Goal: Task Accomplishment & Management: Use online tool/utility

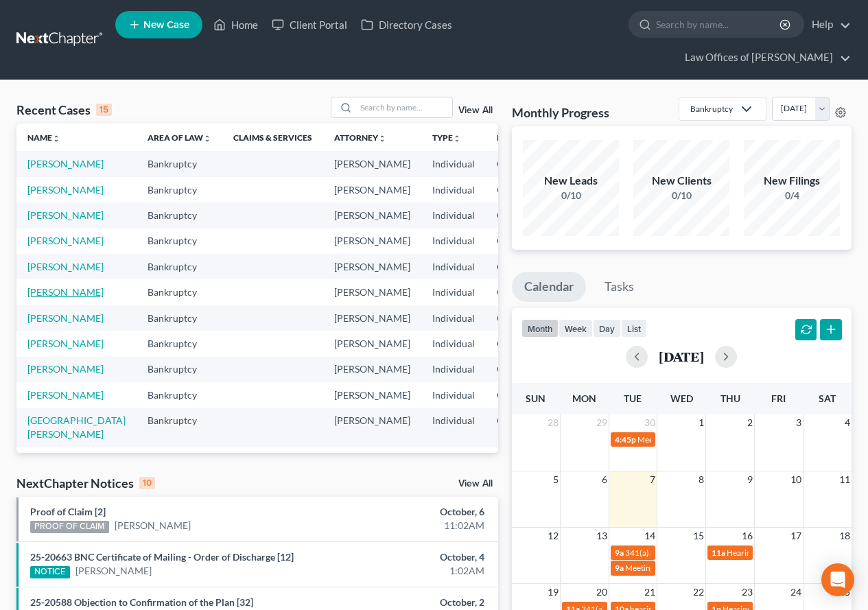
click at [36, 298] on link "[PERSON_NAME]" at bounding box center [65, 292] width 76 height 12
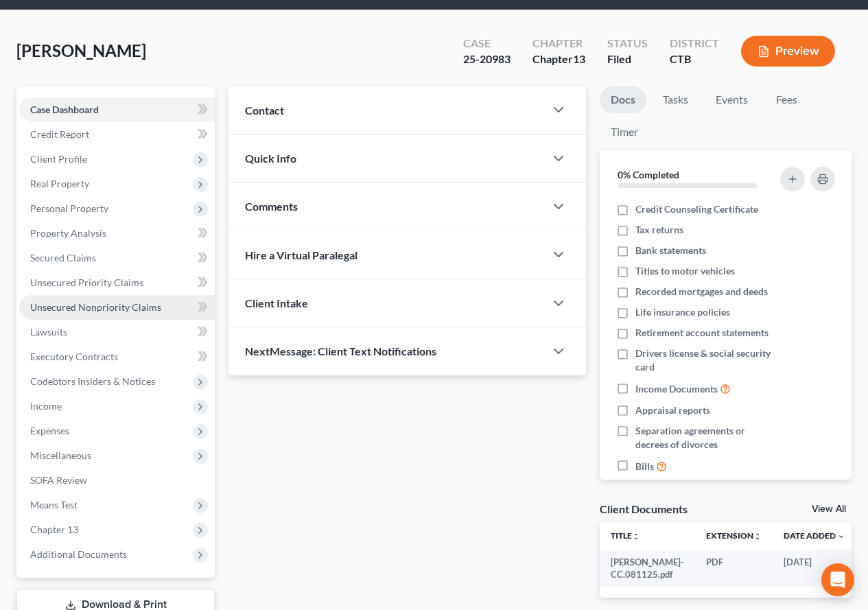
scroll to position [169, 0]
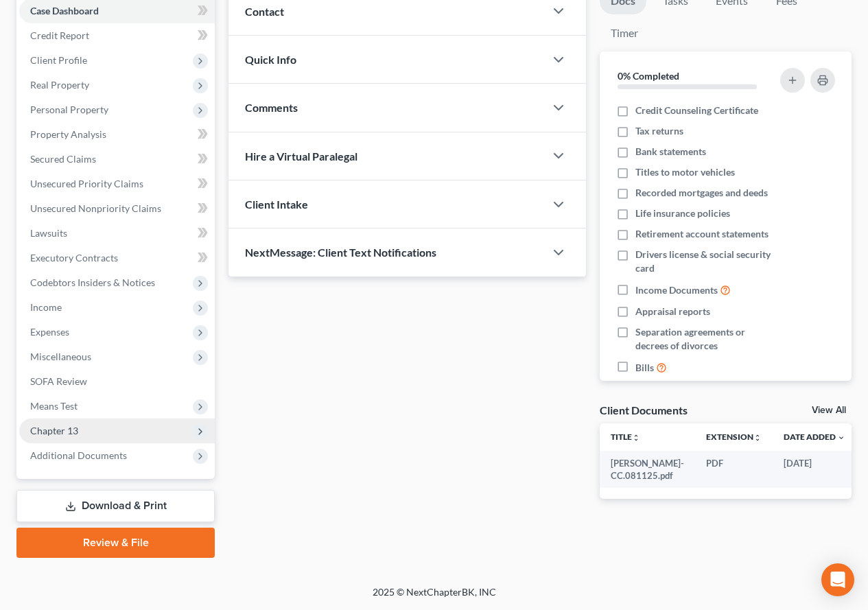
click at [60, 431] on span "Chapter 13" at bounding box center [54, 431] width 48 height 12
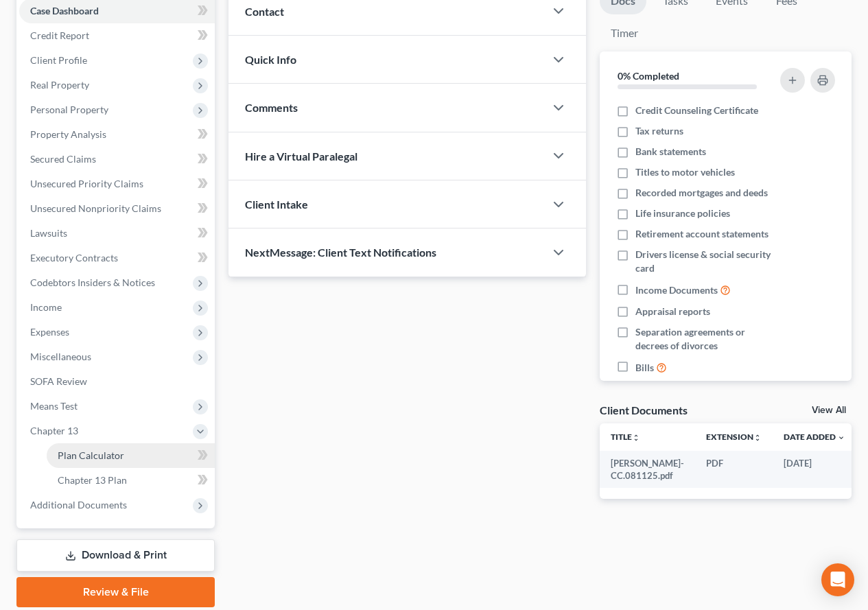
click at [71, 455] on span "Plan Calculator" at bounding box center [91, 455] width 67 height 12
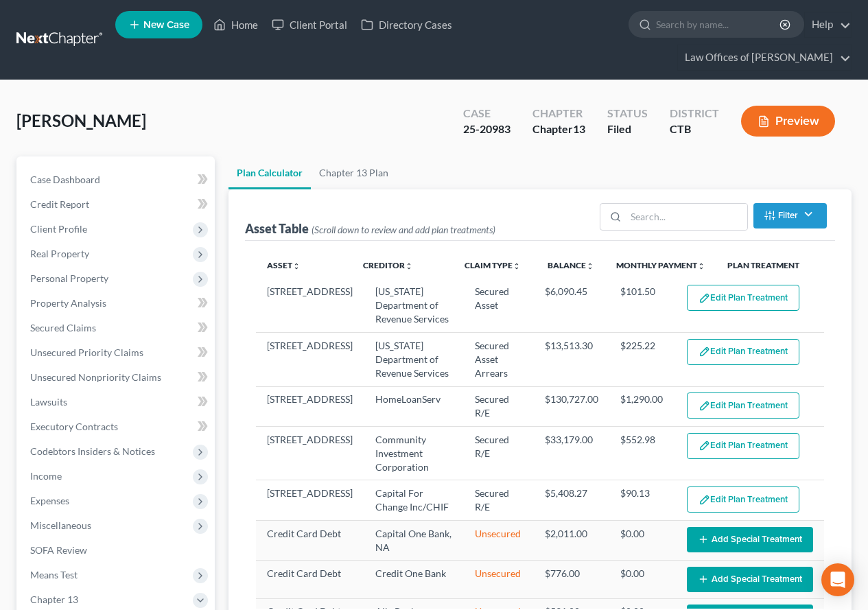
select select "59"
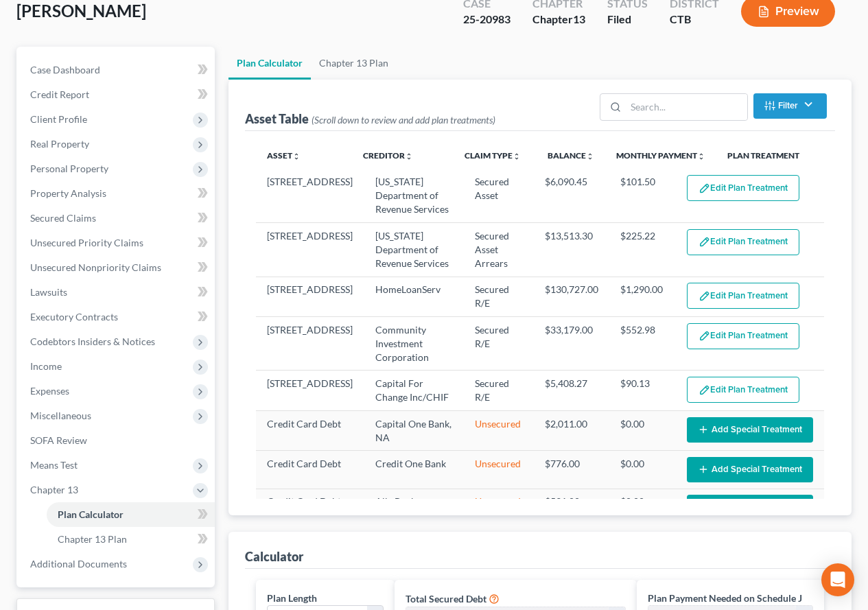
scroll to position [150, 0]
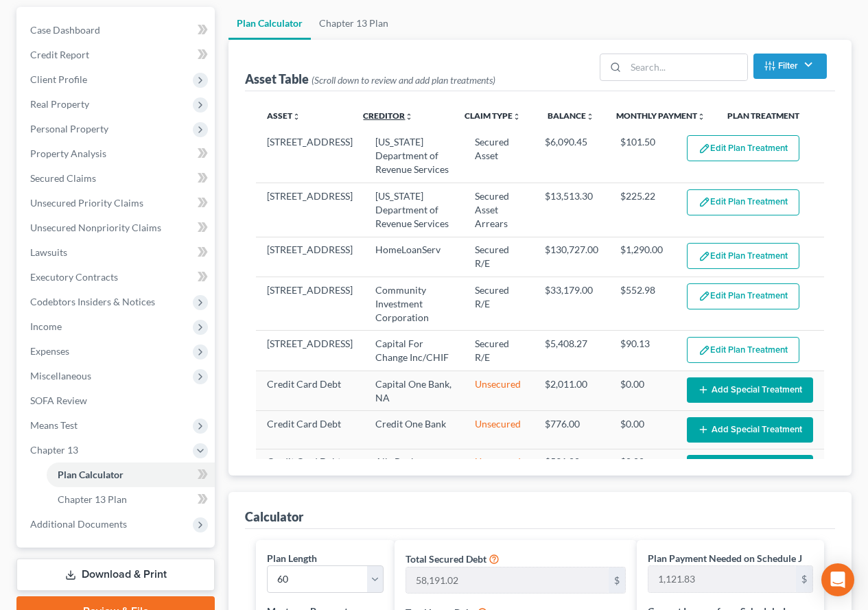
click at [368, 117] on link "Creditor unfold_more expand_more expand_less" at bounding box center [388, 115] width 50 height 10
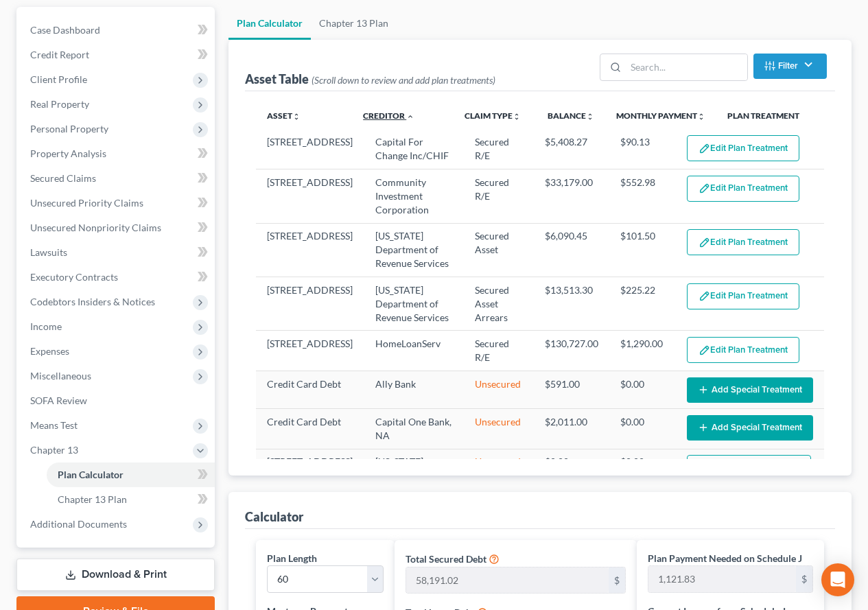
click at [383, 113] on link "Creditor unfold_more expand_more expand_less" at bounding box center [388, 115] width 51 height 10
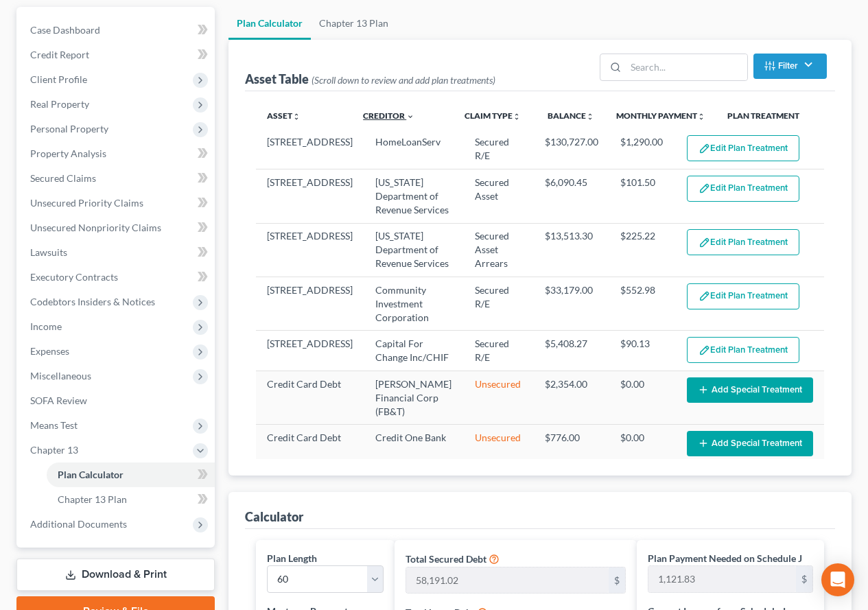
click at [383, 113] on link "Creditor unfold_more expand_more expand_less" at bounding box center [388, 115] width 51 height 10
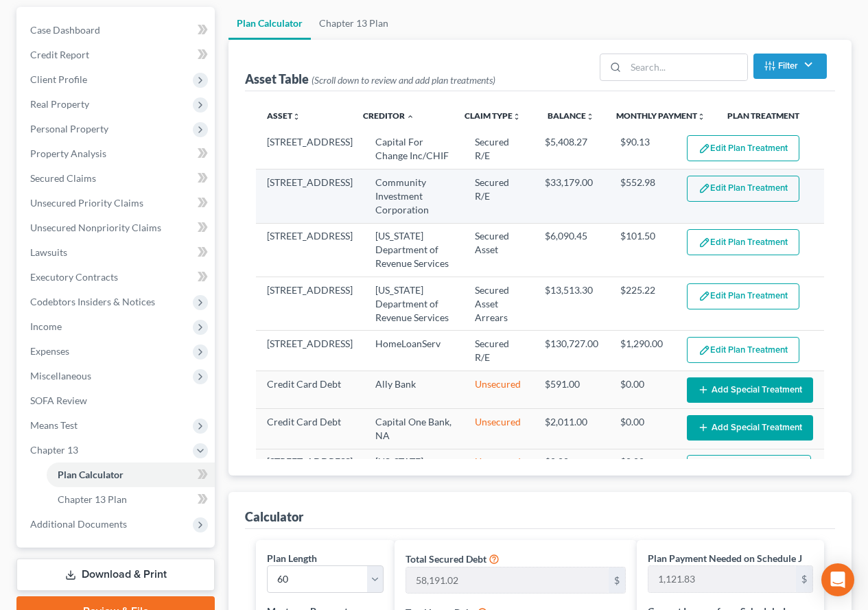
click at [725, 191] on button "Edit Plan Treatment" at bounding box center [743, 189] width 113 height 26
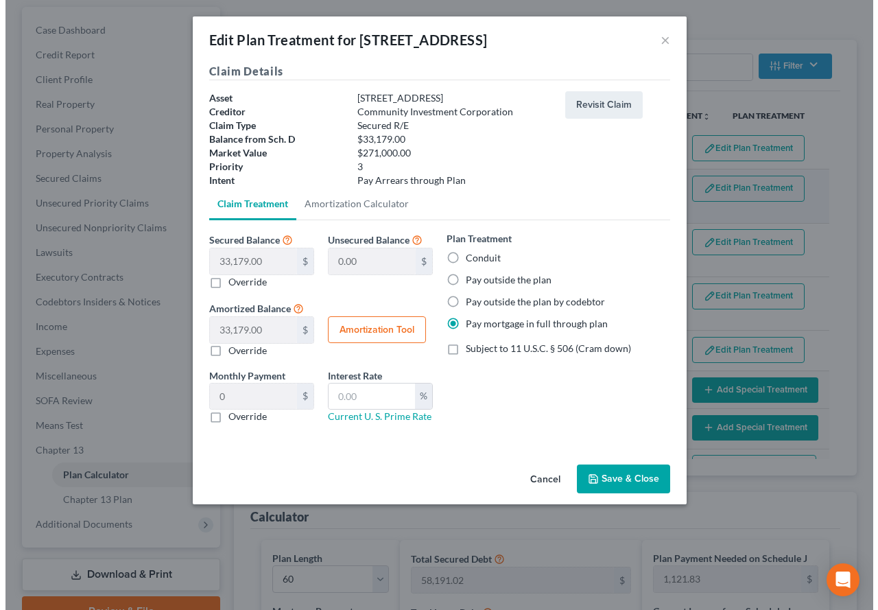
scroll to position [125, 0]
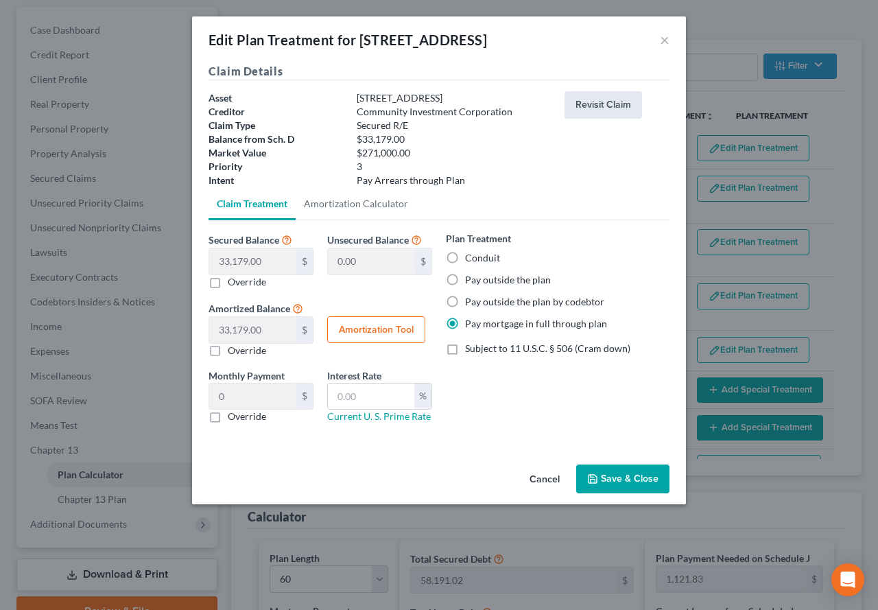
click at [584, 107] on button "Revisit Claim" at bounding box center [604, 104] width 78 height 27
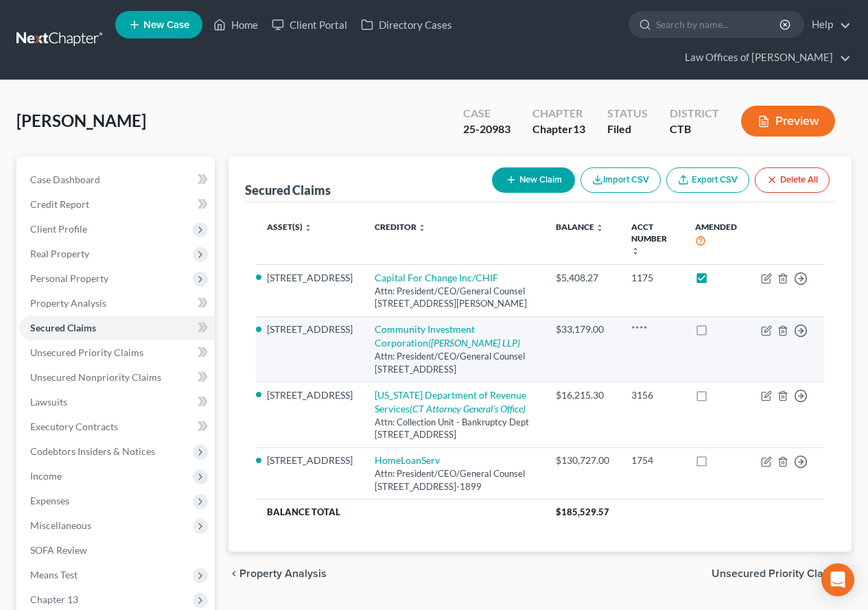
click at [714, 333] on label at bounding box center [714, 333] width 0 height 0
click at [720, 322] on input "checkbox" at bounding box center [724, 326] width 9 height 9
checkbox input "true"
click at [766, 326] on icon "button" at bounding box center [767, 329] width 6 height 6
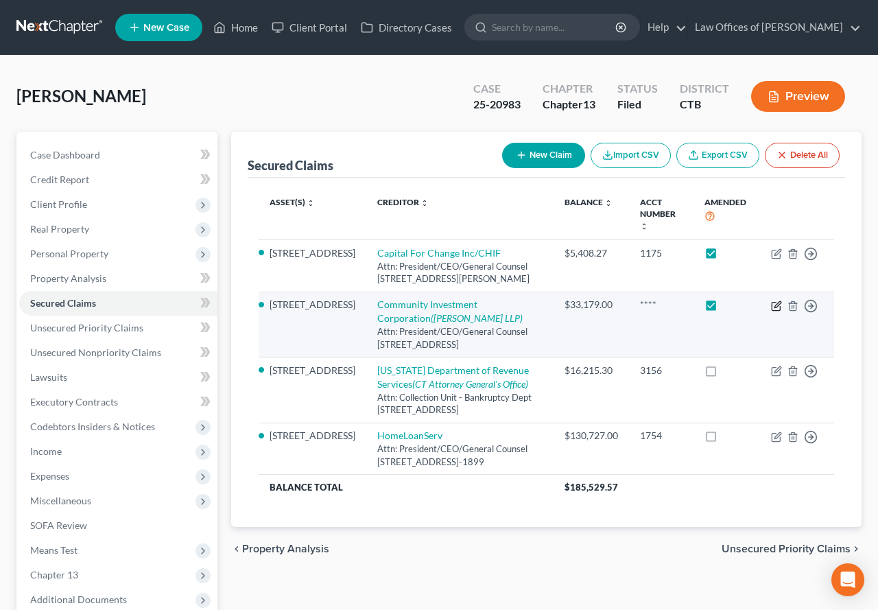
select select "6"
select select "4"
select select "3"
select select "0"
